Goal: Task Accomplishment & Management: Manage account settings

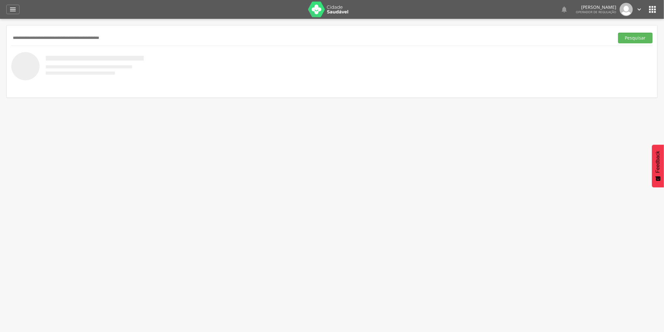
drag, startPoint x: 643, startPoint y: 0, endPoint x: 638, endPoint y: 3, distance: 6.1
click at [640, 2] on div "  Lorem ipsum dolor sit amet, sed do eiusmod tempor incididunt ut labore et d…" at bounding box center [342, 9] width 632 height 19
click at [637, 8] on icon "" at bounding box center [639, 9] width 7 height 7
click at [622, 24] on link "Configurações" at bounding box center [618, 23] width 50 height 8
click at [631, 10] on img at bounding box center [626, 9] width 13 height 13
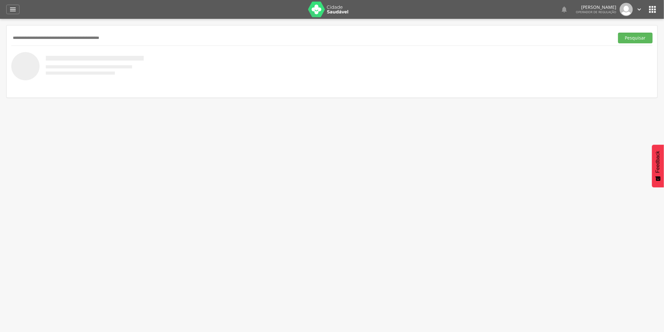
click at [636, 9] on icon "" at bounding box center [639, 9] width 7 height 7
click at [625, 20] on link "Configurações" at bounding box center [618, 23] width 50 height 8
